Goal: Transaction & Acquisition: Download file/media

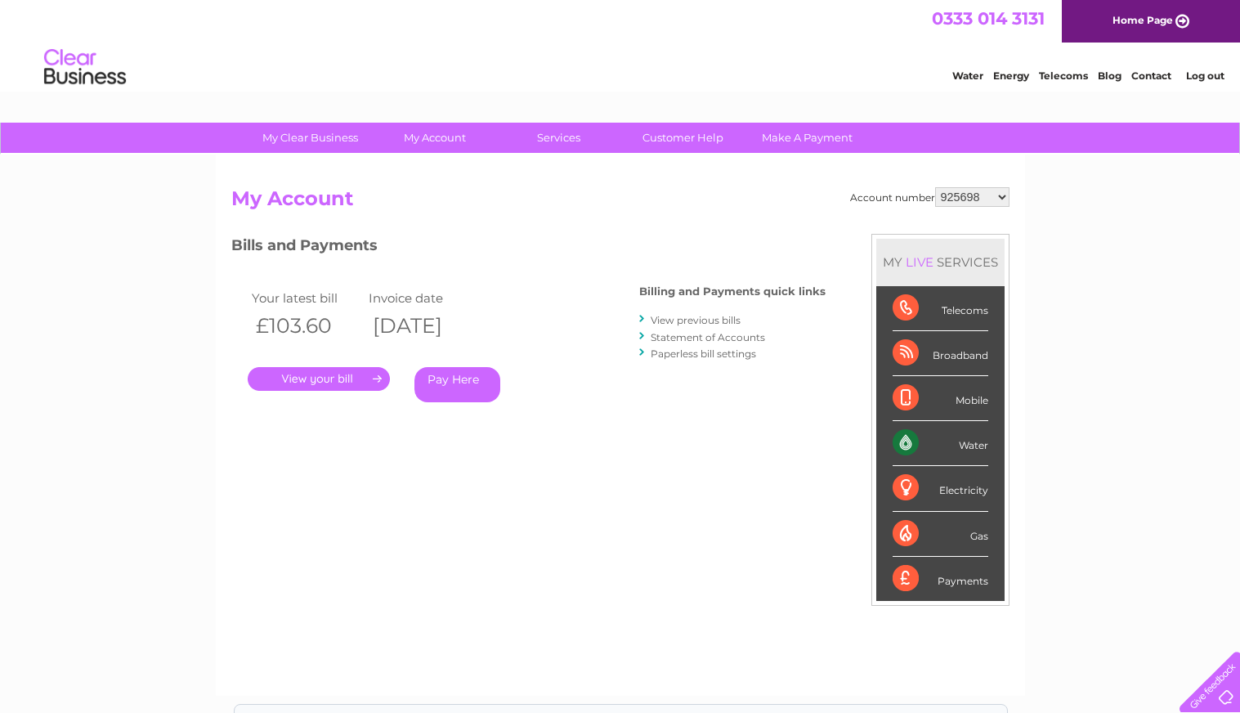
click at [954, 191] on select "925698 934462 934831 938572 941363 942374 952730 966731 966770 967205 971927 97…" at bounding box center [972, 197] width 74 height 20
select select "1085238"
click at [935, 187] on select "925698 934462 934831 938572 941363 942374 952730 966731 966770 967205 971927 97…" at bounding box center [972, 197] width 74 height 20
click at [351, 378] on link "." at bounding box center [319, 379] width 142 height 24
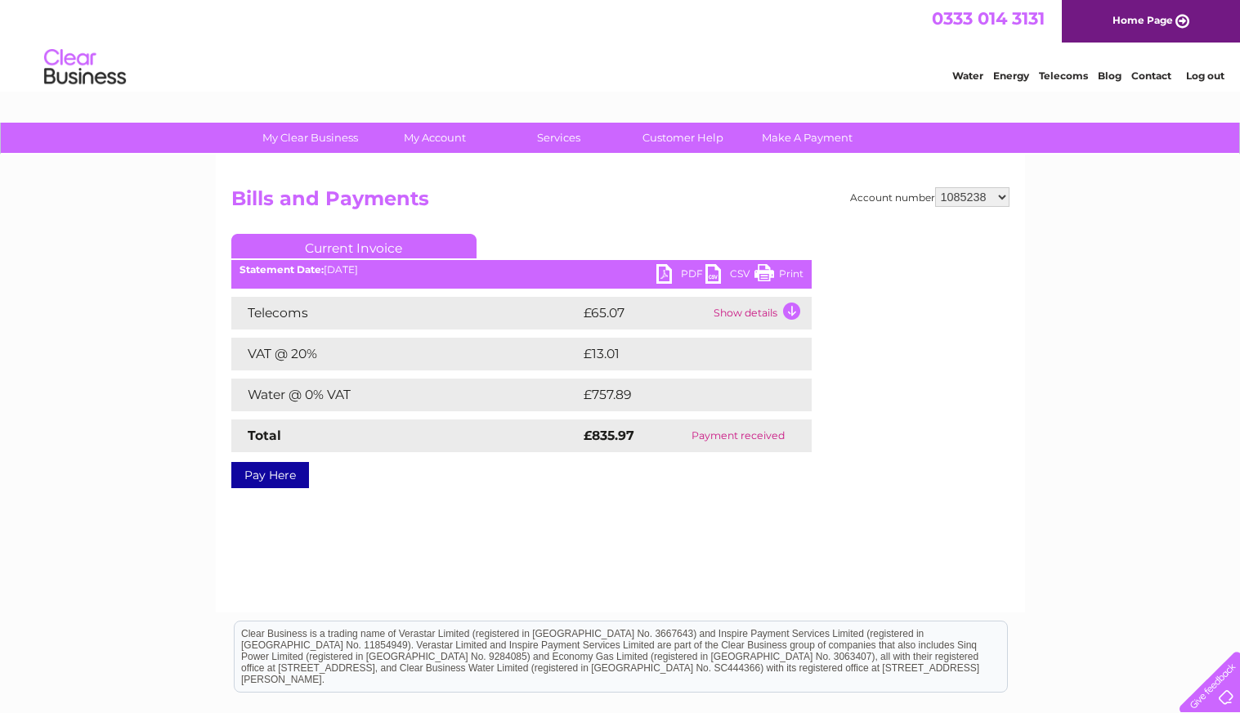
click at [663, 272] on link "PDF" at bounding box center [680, 276] width 49 height 24
click at [1209, 73] on link "Log out" at bounding box center [1205, 75] width 38 height 12
